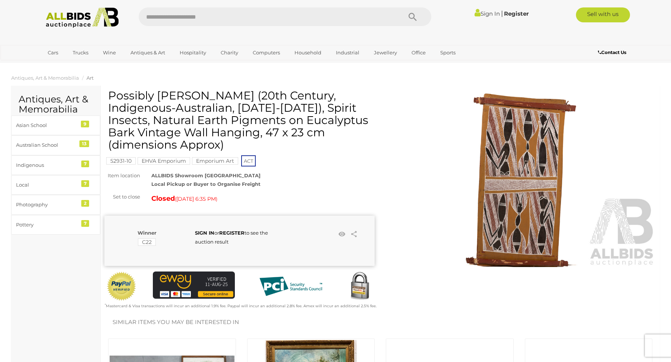
click at [157, 15] on input "text" at bounding box center [267, 16] width 256 height 19
type input "*****"
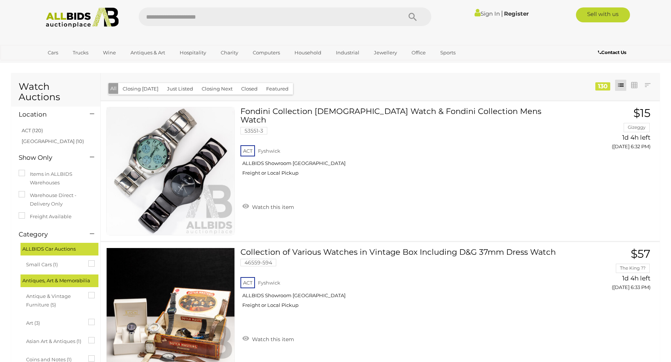
click at [482, 12] on link "Sign In" at bounding box center [486, 13] width 25 height 7
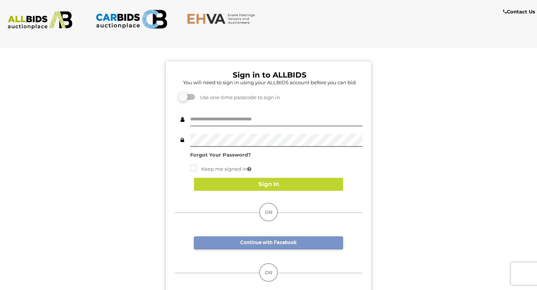
click at [256, 243] on link "Continue with Facebook" at bounding box center [268, 242] width 149 height 13
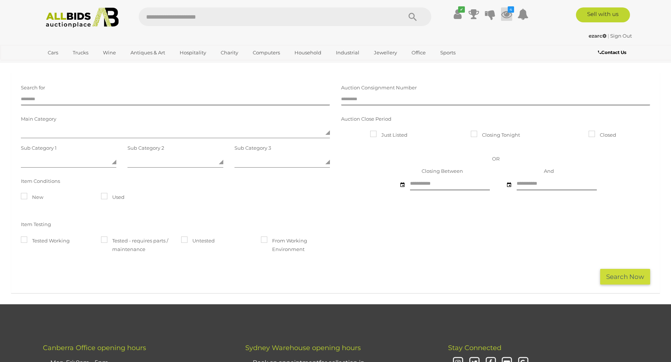
click at [509, 11] on icon "4" at bounding box center [511, 9] width 6 height 6
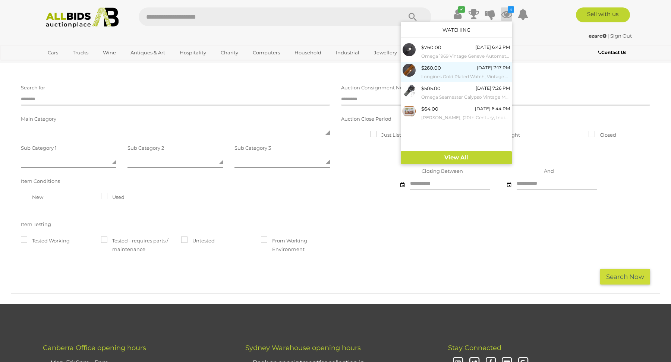
click at [432, 67] on span "$260.00" at bounding box center [431, 68] width 20 height 6
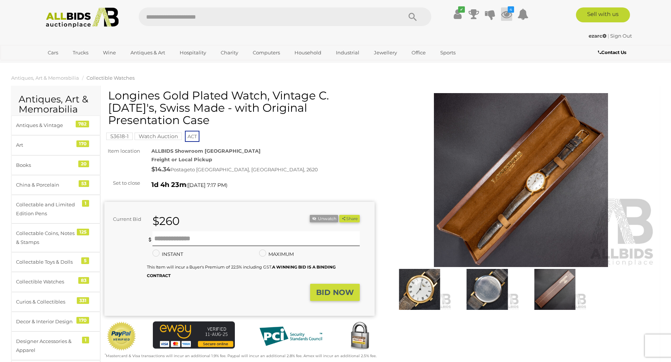
click at [509, 9] on icon "4" at bounding box center [511, 9] width 6 height 6
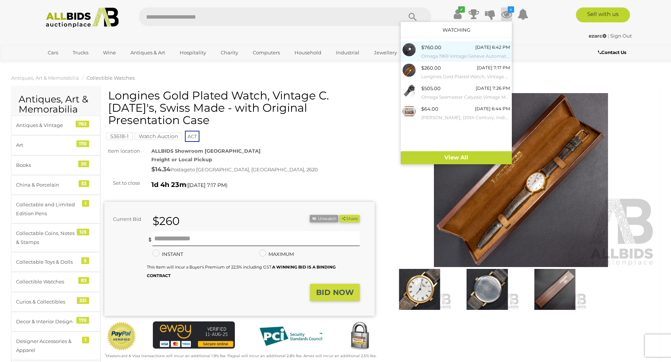
click at [438, 43] on div "$760.00" at bounding box center [431, 47] width 20 height 9
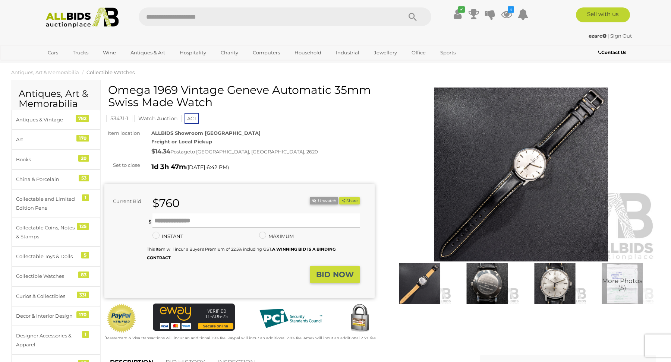
scroll to position [6, 0]
click at [509, 9] on icon "4" at bounding box center [511, 9] width 6 height 6
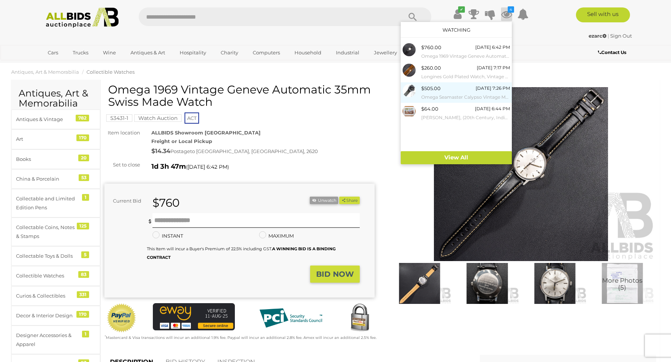
click at [422, 88] on span "$505.00" at bounding box center [430, 88] width 19 height 6
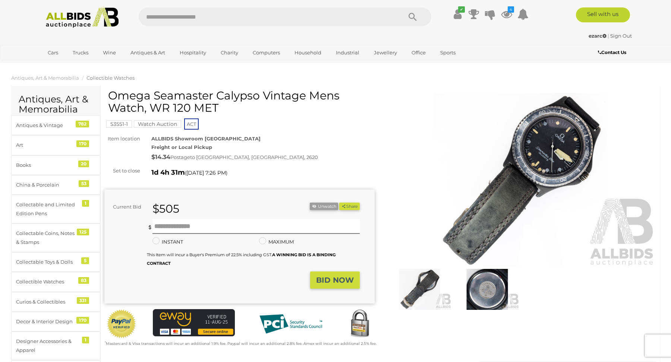
scroll to position [11, 0]
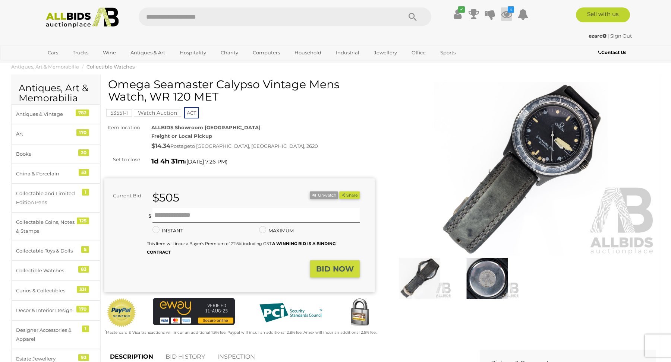
click at [509, 11] on icon "4" at bounding box center [511, 9] width 6 height 6
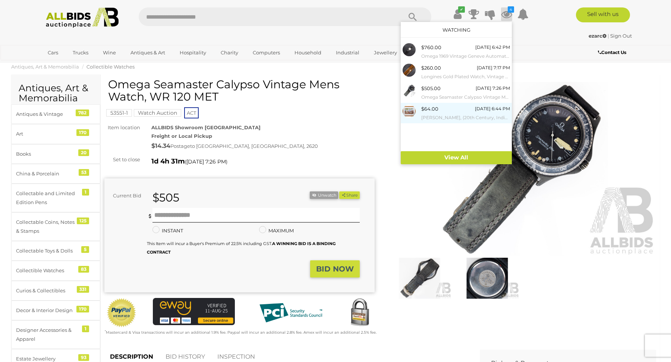
click at [427, 112] on div "$64.00" at bounding box center [429, 109] width 17 height 9
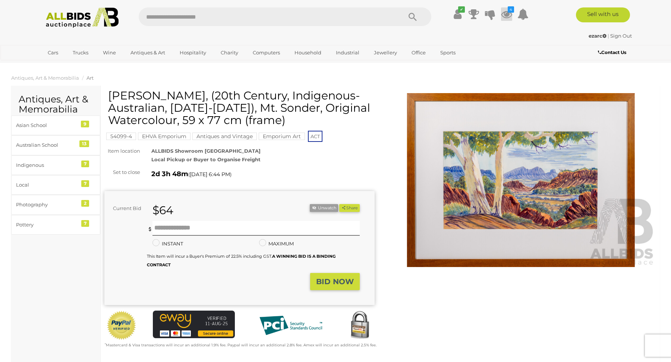
click at [507, 10] on icon at bounding box center [506, 13] width 11 height 13
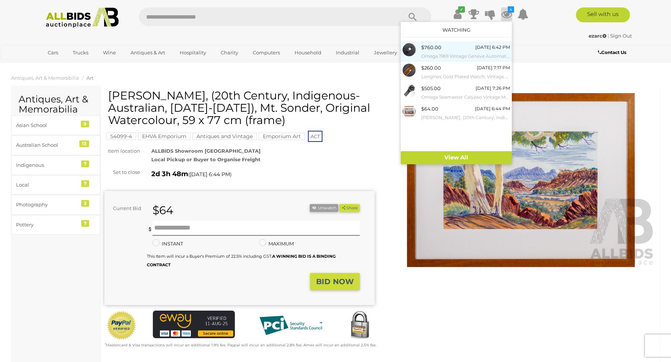
click at [444, 51] on div "$760.00 Tomorrow 6:42 PM Omega 1969 Vintage Geneve Automatic 35mm Swiss Made Wa…" at bounding box center [465, 51] width 89 height 17
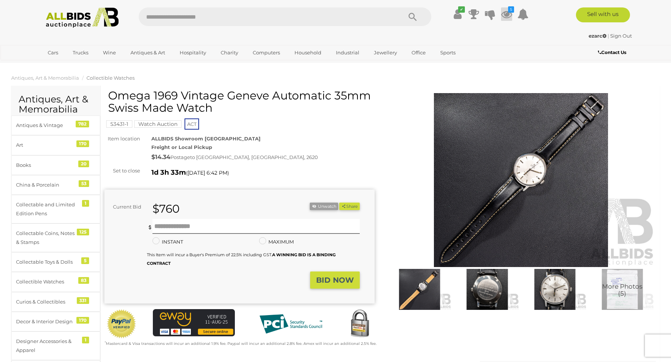
click at [505, 12] on icon at bounding box center [506, 13] width 11 height 13
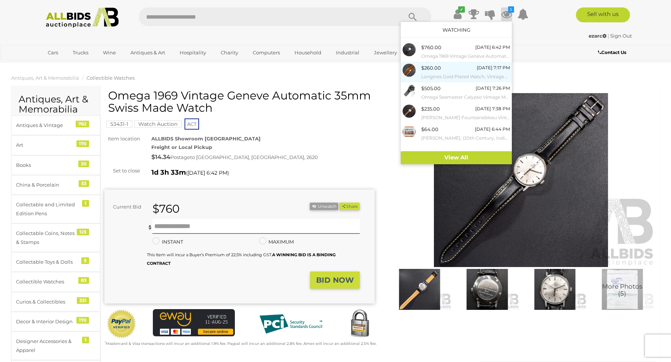
click at [430, 66] on span "$260.00" at bounding box center [431, 68] width 20 height 6
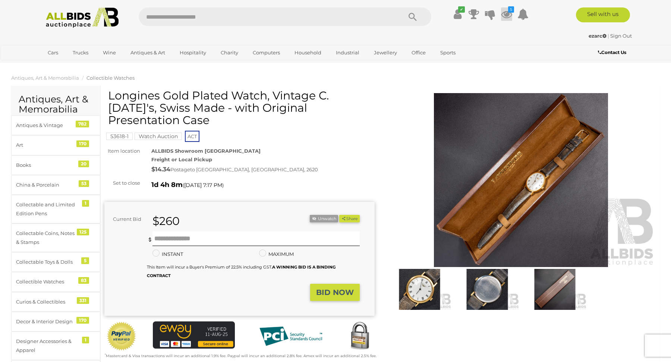
click at [508, 9] on icon at bounding box center [506, 13] width 11 height 13
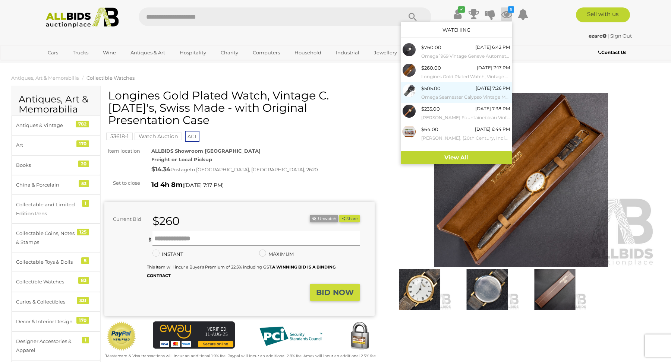
click at [431, 90] on span "$505.00" at bounding box center [430, 88] width 19 height 6
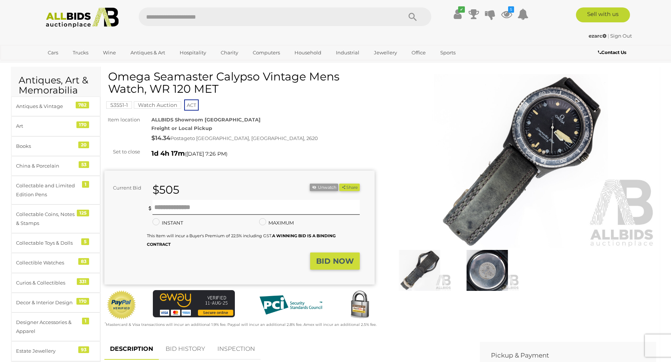
scroll to position [21, 0]
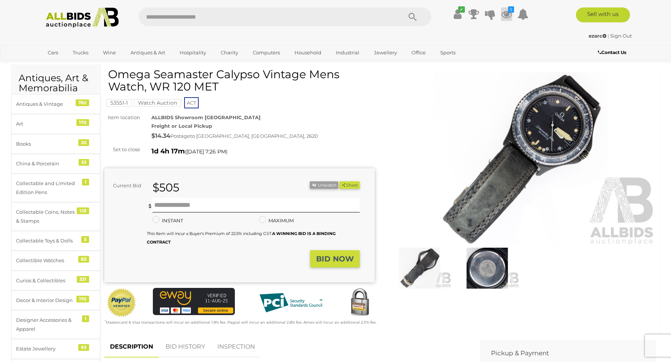
click at [508, 11] on icon "5" at bounding box center [511, 9] width 6 height 6
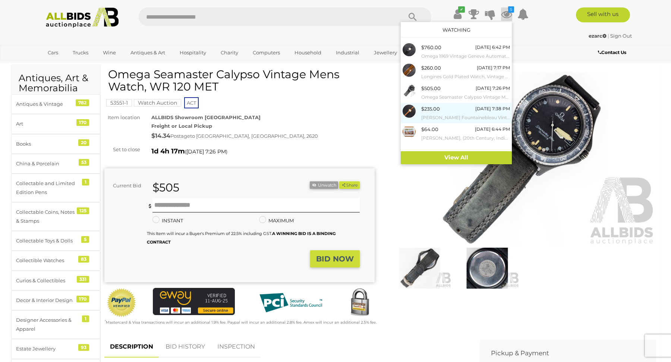
click at [445, 106] on div "$235.00 Tomorrow 7:38 PM Hamilton Fountainebleau Vintage Automatic Watch, C.196…" at bounding box center [465, 113] width 89 height 17
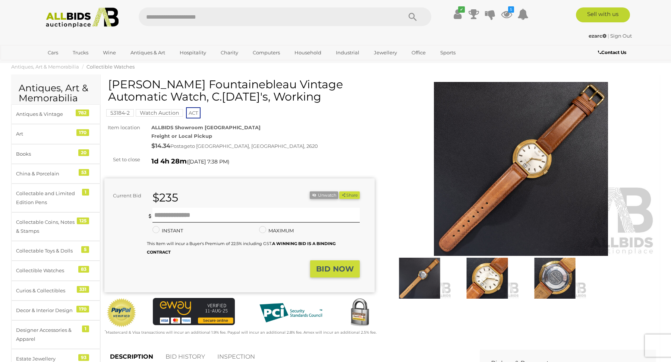
scroll to position [3, 0]
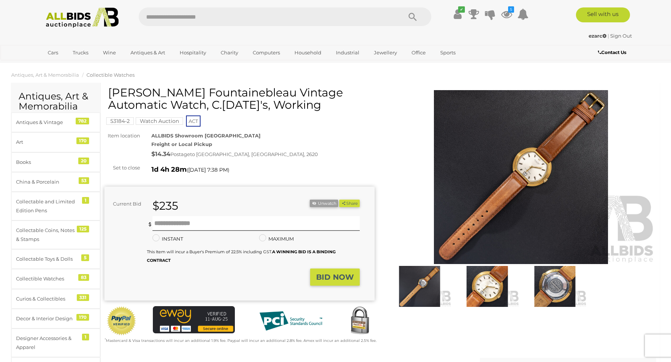
click at [487, 285] on img at bounding box center [487, 286] width 64 height 41
